Goal: Find specific page/section: Find specific page/section

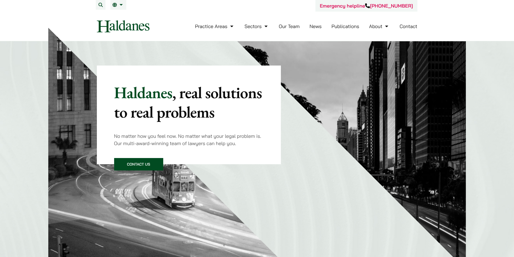
click at [293, 28] on link "Our Team" at bounding box center [289, 26] width 21 height 6
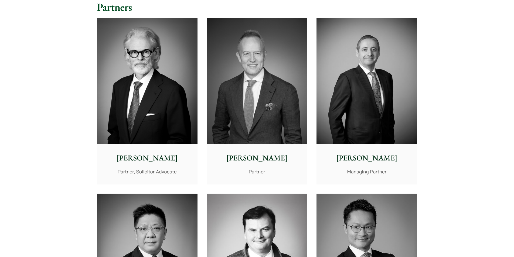
scroll to position [340, 0]
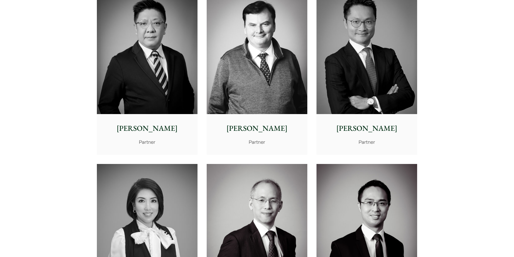
click at [361, 84] on img at bounding box center [367, 51] width 101 height 126
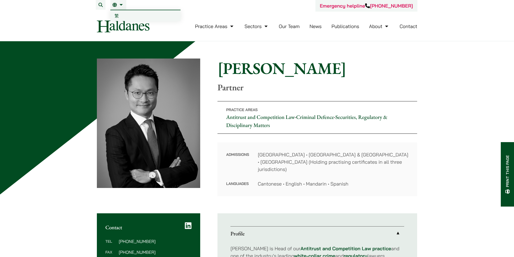
click at [120, 4] on link "EN" at bounding box center [119, 5] width 12 height 4
click at [121, 16] on link "繁" at bounding box center [145, 15] width 70 height 11
